Goal: Navigation & Orientation: Find specific page/section

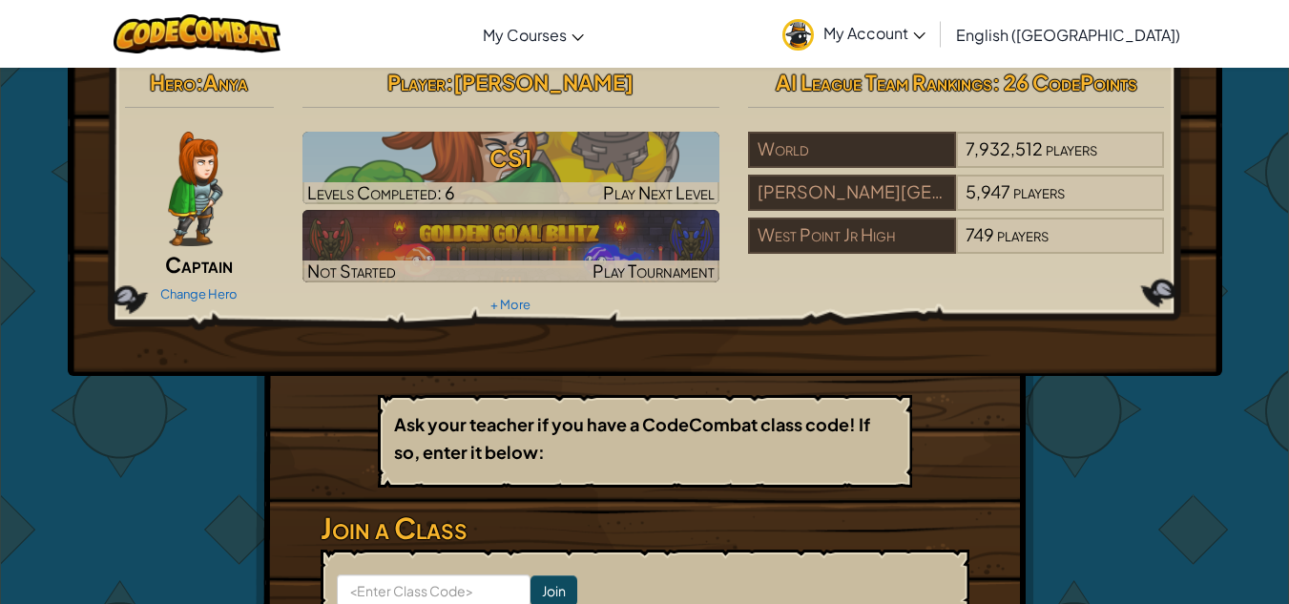
scroll to position [12, 0]
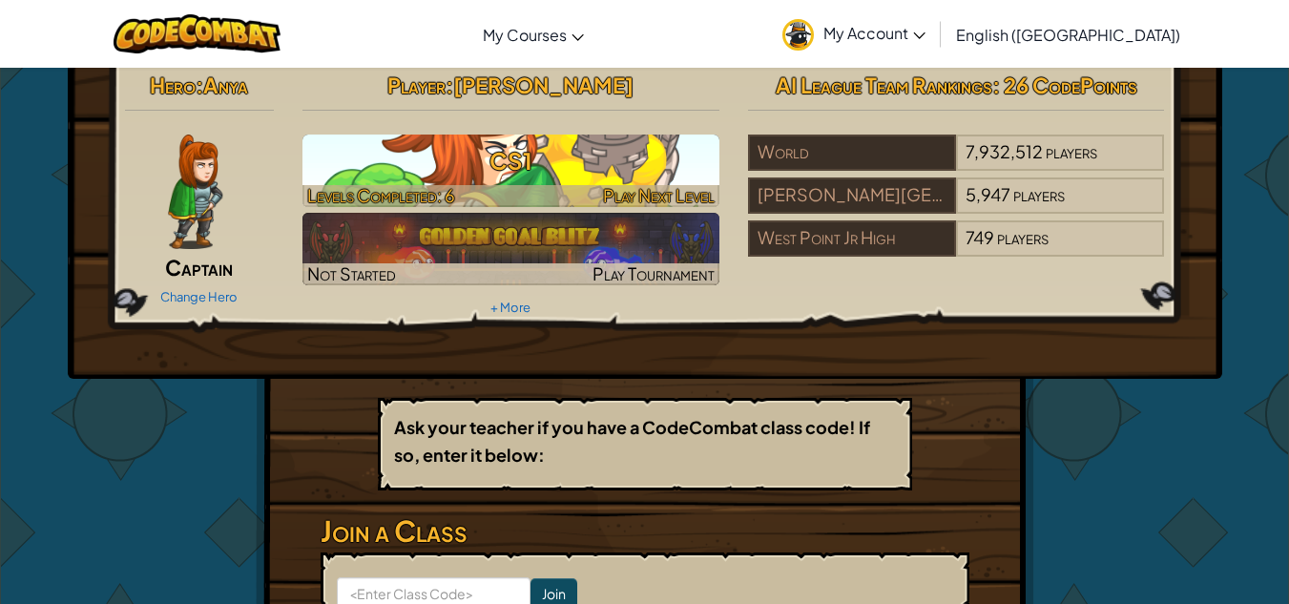
click at [537, 169] on h3 "CS1" at bounding box center [510, 160] width 417 height 43
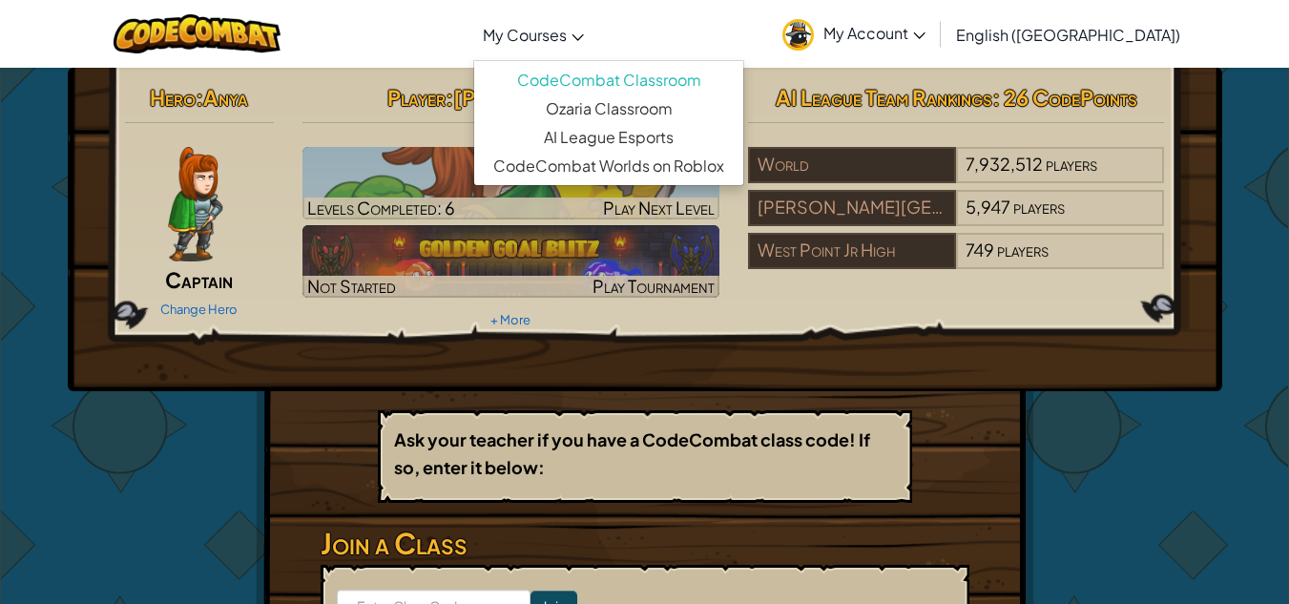
click at [593, 28] on link "My Courses" at bounding box center [533, 35] width 120 height 52
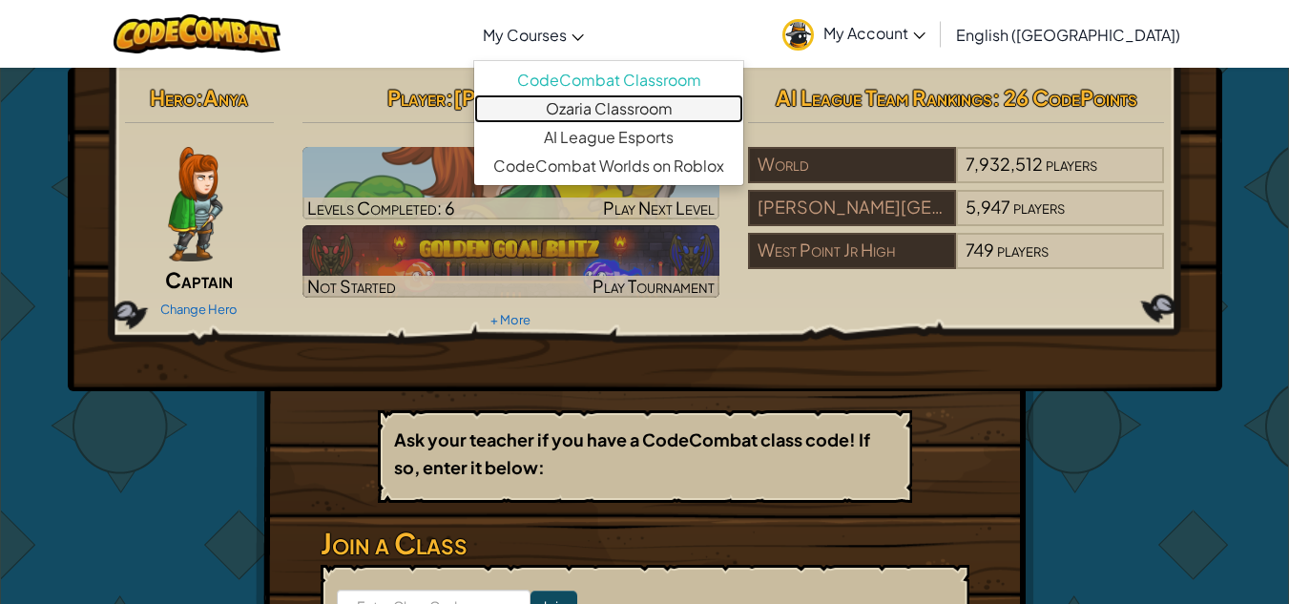
click at [710, 109] on link "Ozaria Classroom" at bounding box center [608, 108] width 269 height 29
